Goal: Complete application form

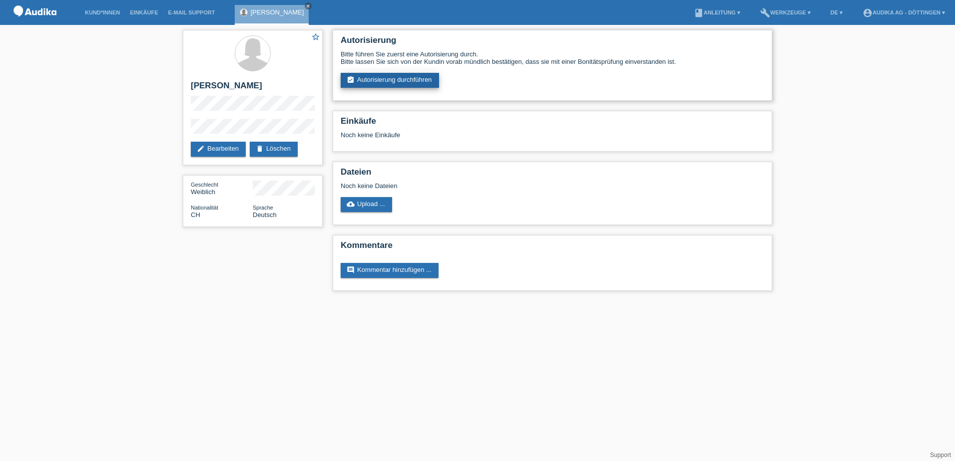
click at [349, 79] on icon "assignment_turned_in" at bounding box center [351, 80] width 8 height 8
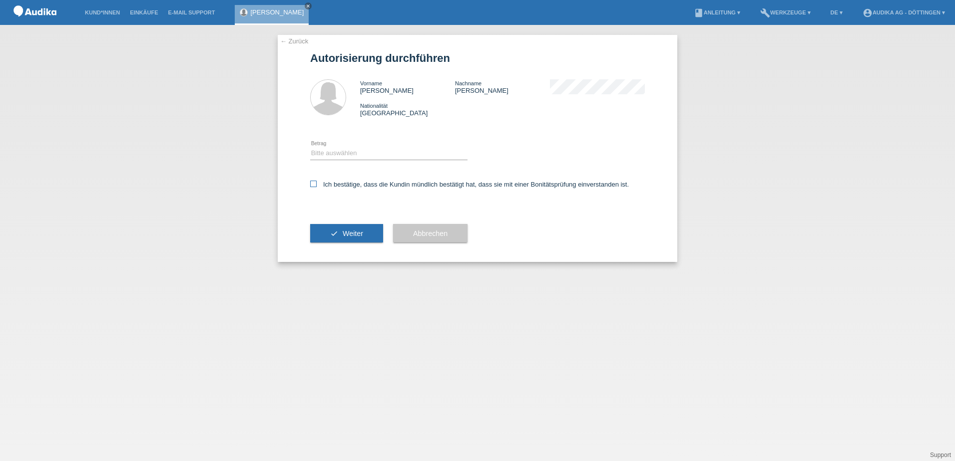
click at [313, 184] on icon at bounding box center [313, 184] width 6 height 6
click at [313, 184] on input "Ich bestätige, dass die Kundin mündlich bestätigt hat, dass sie mit einer Bonit…" at bounding box center [313, 184] width 6 height 6
checkbox input "true"
click at [350, 229] on button "check Weiter" at bounding box center [346, 233] width 73 height 19
click at [333, 153] on select "Bitte auswählen CHF 1.00 - CHF 499.00 CHF 500.00 - CHF 1'999.00 CHF 2'000.00 - …" at bounding box center [388, 153] width 157 height 12
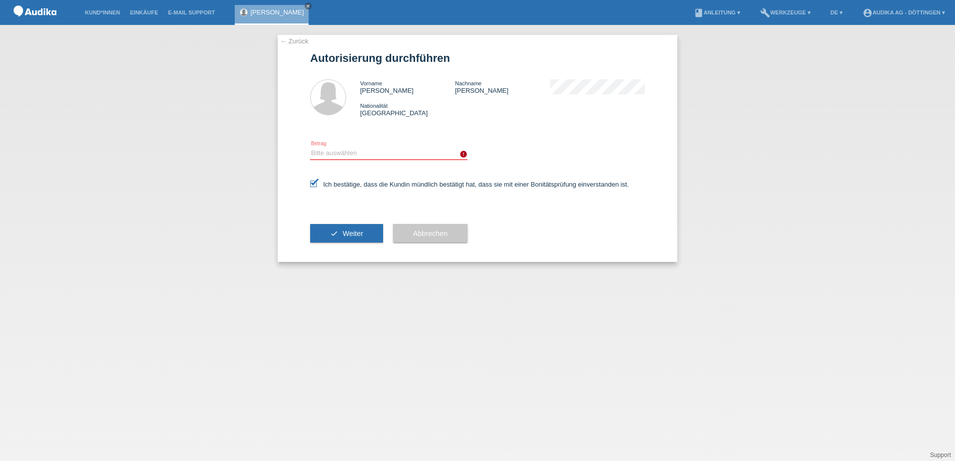
select select "3"
click at [310, 147] on select "Bitte auswählen CHF 1.00 - CHF 499.00 CHF 500.00 - CHF 1'999.00 CHF 2'000.00 - …" at bounding box center [388, 153] width 157 height 12
click at [403, 151] on select "Bitte auswählen CHF 1.00 - CHF 499.00 CHF 500.00 - CHF 1'999.00 CHF 2'000.00 - …" at bounding box center [388, 153] width 157 height 12
click at [462, 156] on icon "error" at bounding box center [463, 154] width 8 height 8
drag, startPoint x: 407, startPoint y: 231, endPoint x: 401, endPoint y: 227, distance: 7.4
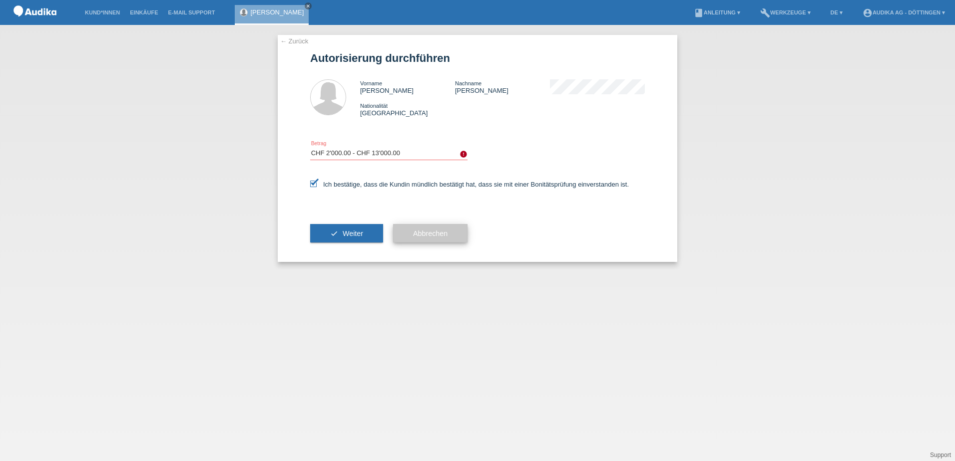
click at [407, 231] on button "Abbrechen" at bounding box center [430, 233] width 74 height 19
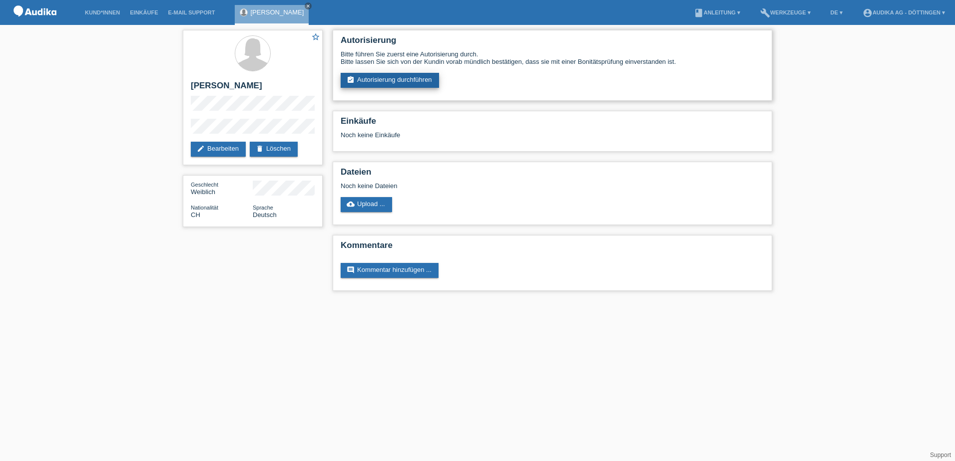
click at [363, 79] on link "assignment_turned_in Autorisierung durchführen" at bounding box center [390, 80] width 98 height 15
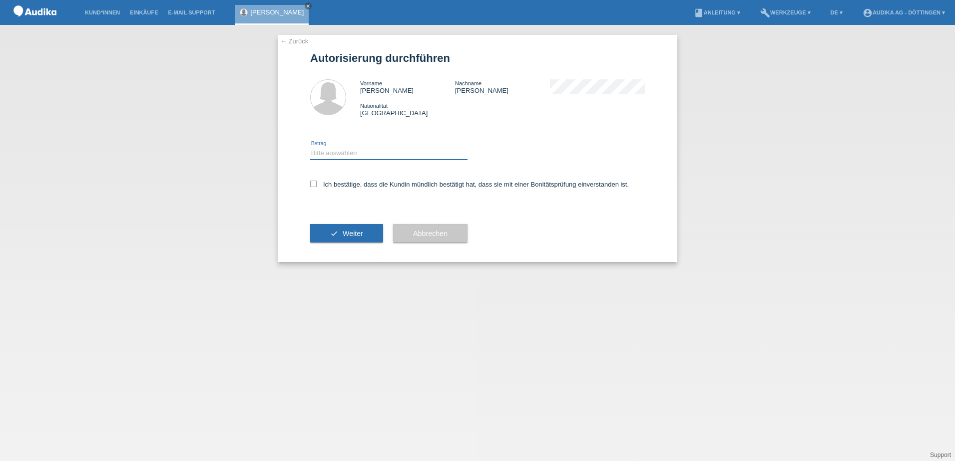
click at [318, 152] on select "Bitte auswählen CHF 1.00 - CHF 499.00 CHF 500.00 - CHF 1'999.00 CHF 2'000.00 - …" at bounding box center [388, 153] width 157 height 12
select select "2"
click at [310, 147] on select "Bitte auswählen CHF 1.00 - CHF 499.00 CHF 500.00 - CHF 1'999.00 CHF 2'000.00 - …" at bounding box center [388, 153] width 157 height 12
click at [316, 184] on icon at bounding box center [313, 184] width 6 height 6
click at [316, 184] on input "Ich bestätige, dass die Kundin mündlich bestätigt hat, dass sie mit einer Bonit…" at bounding box center [313, 184] width 6 height 6
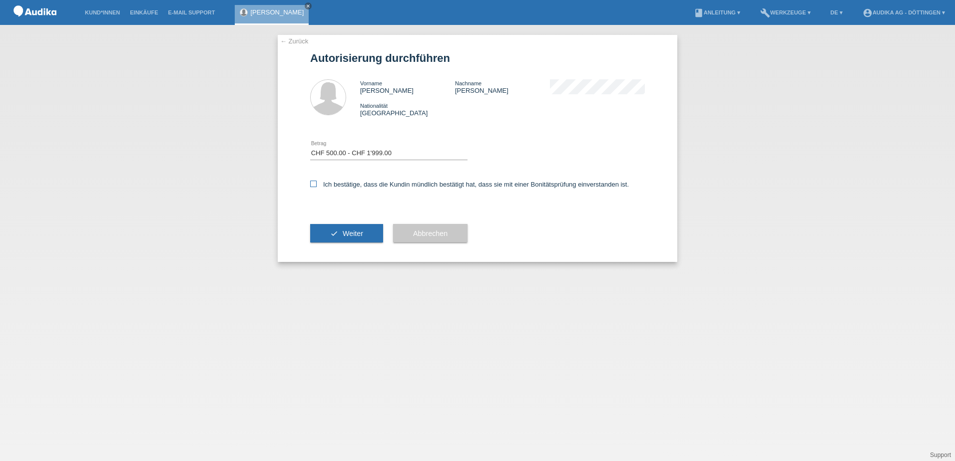
checkbox input "true"
click at [348, 231] on span "Weiter" at bounding box center [353, 234] width 20 height 8
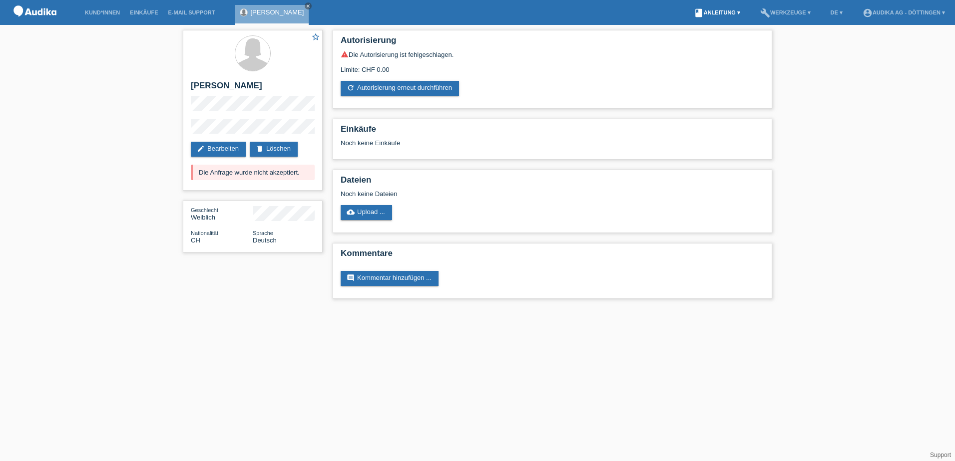
click at [710, 11] on link "book Anleitung ▾" at bounding box center [717, 12] width 56 height 6
click at [700, 21] on link "Anleitung mit KKG" at bounding box center [700, 22] width 53 height 7
click at [227, 145] on link "edit Bearbeiten" at bounding box center [218, 149] width 55 height 15
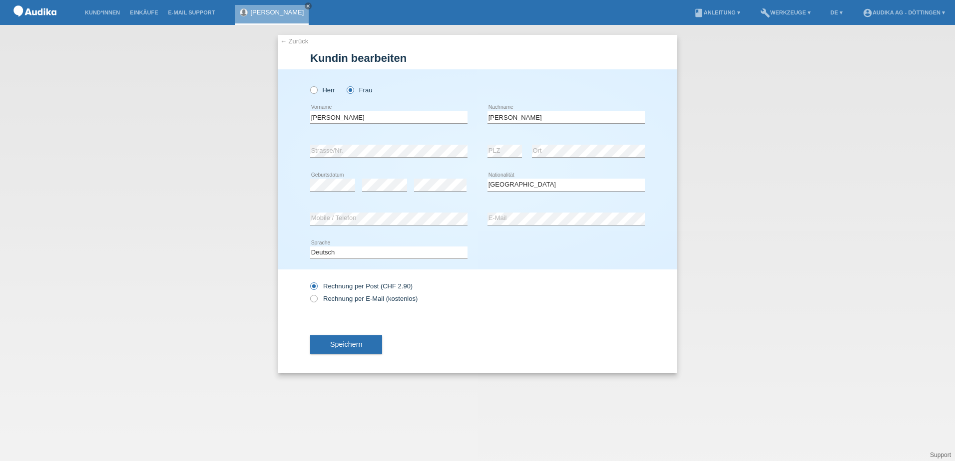
select select "CH"
click at [344, 344] on span "Speichern" at bounding box center [346, 345] width 32 height 8
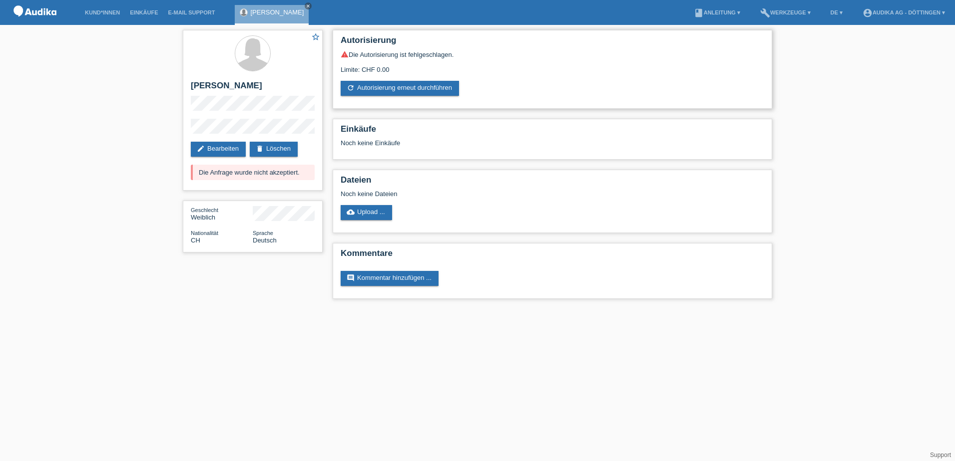
click at [390, 68] on div "Limite: CHF 0.00" at bounding box center [552, 65] width 423 height 15
drag, startPoint x: 389, startPoint y: 69, endPoint x: 404, endPoint y: 67, distance: 15.6
click at [404, 67] on div "Limite: CHF 0.00" at bounding box center [552, 65] width 423 height 15
click at [367, 87] on link "refresh Autorisierung erneut durchführen" at bounding box center [400, 88] width 118 height 15
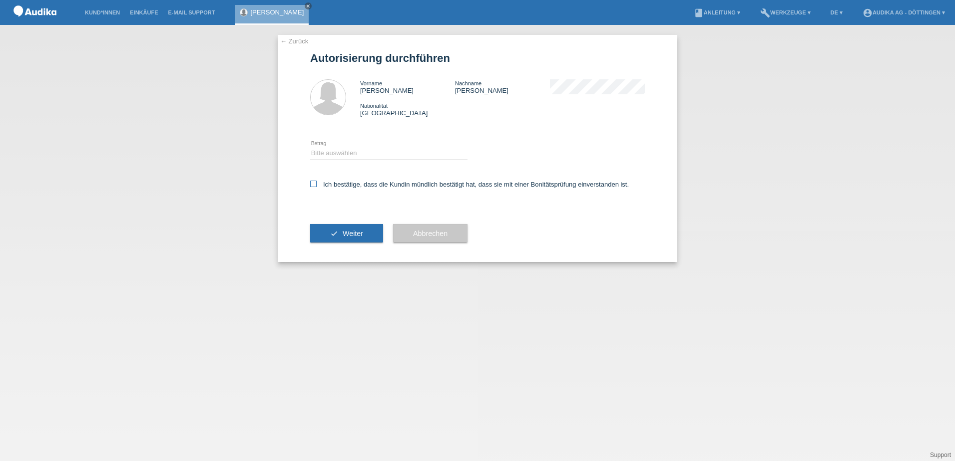
click at [316, 184] on icon at bounding box center [313, 184] width 6 height 6
click at [316, 184] on input "Ich bestätige, dass die Kundin mündlich bestätigt hat, dass sie mit einer Bonit…" at bounding box center [313, 184] width 6 height 6
checkbox input "true"
click at [325, 152] on select "Bitte auswählen CHF 1.00 - CHF 499.00 CHF 500.00 - CHF 1'999.00 CHF 2'000.00 - …" at bounding box center [388, 153] width 157 height 12
click at [344, 233] on span "Weiter" at bounding box center [353, 234] width 20 height 8
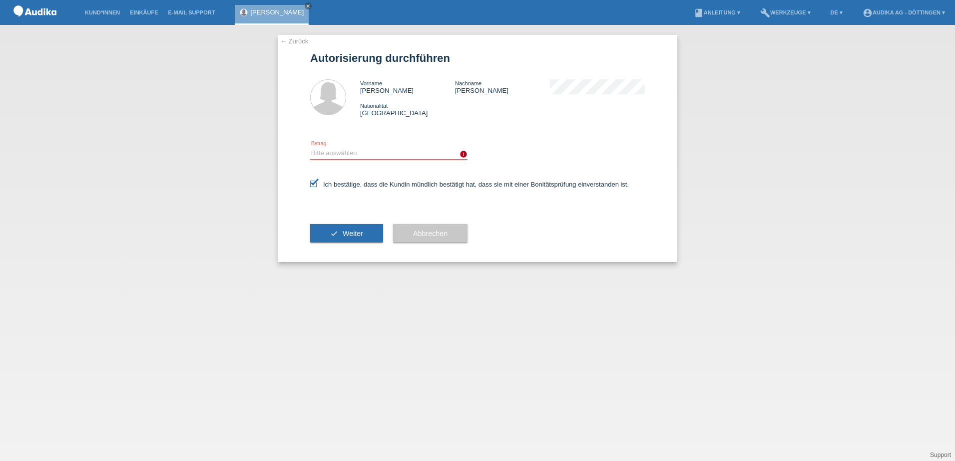
click at [327, 153] on select "Bitte auswählen CHF 1.00 - CHF 499.00 CHF 500.00 - CHF 1'999.00 CHF 2'000.00 - …" at bounding box center [388, 153] width 157 height 12
select select "3"
click at [310, 147] on select "Bitte auswählen CHF 1.00 - CHF 499.00 CHF 500.00 - CHF 1'999.00 CHF 2'000.00 - …" at bounding box center [388, 153] width 157 height 12
click at [351, 234] on span "Weiter" at bounding box center [353, 234] width 20 height 8
